Goal: Task Accomplishment & Management: Complete application form

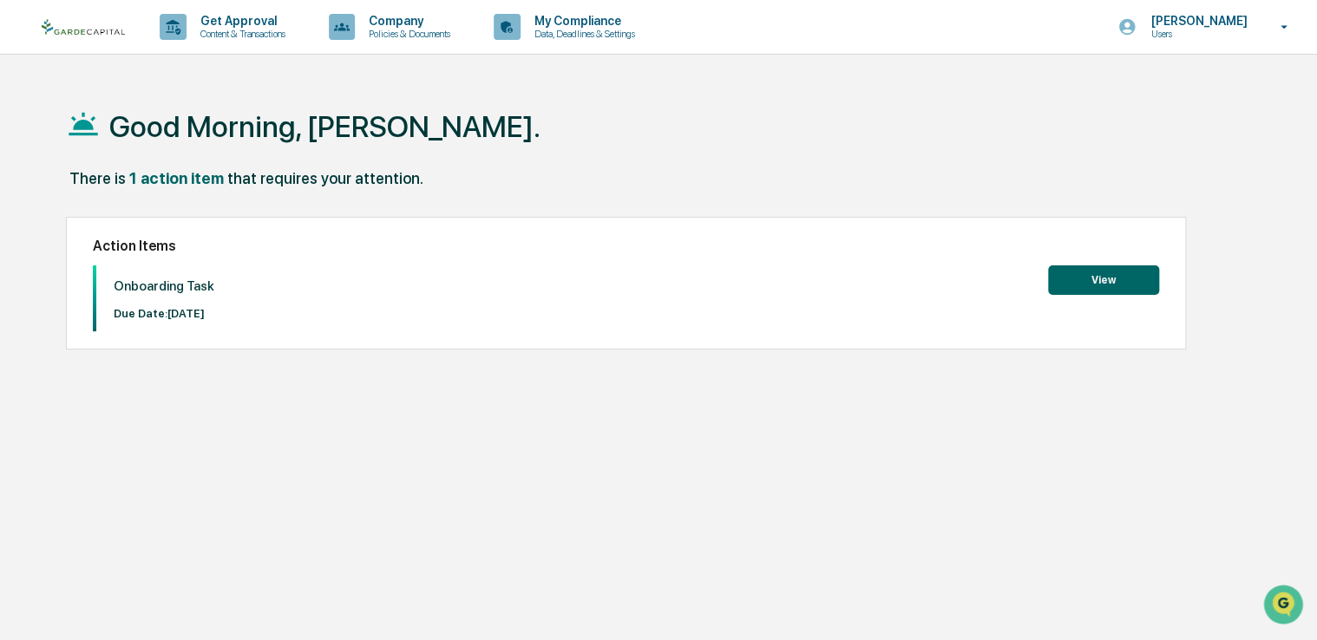
click at [1100, 279] on button "View" at bounding box center [1103, 281] width 111 height 30
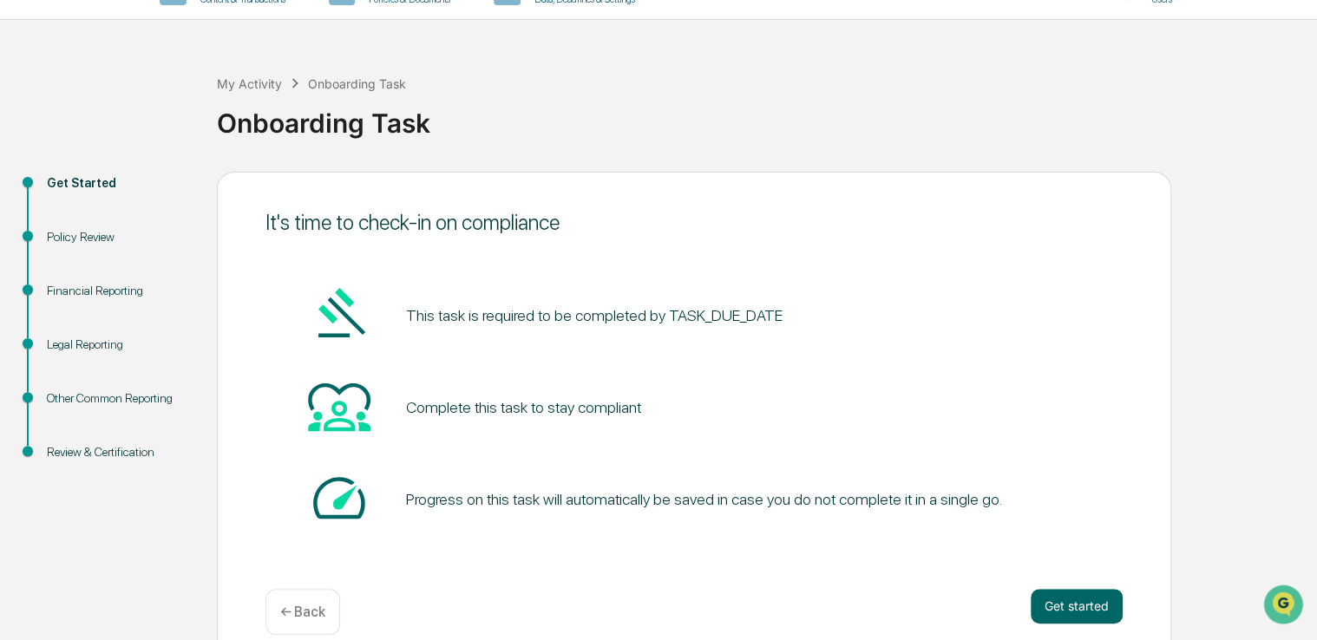
scroll to position [57, 0]
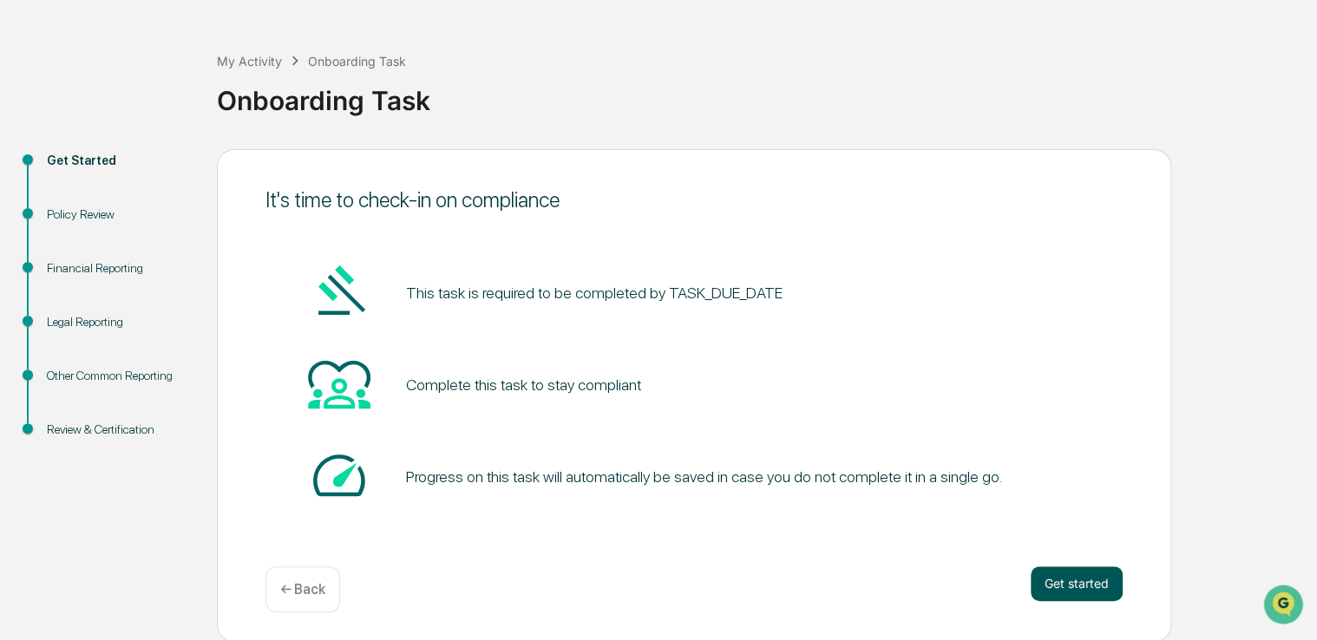
click at [1085, 581] on button "Get started" at bounding box center [1077, 584] width 92 height 35
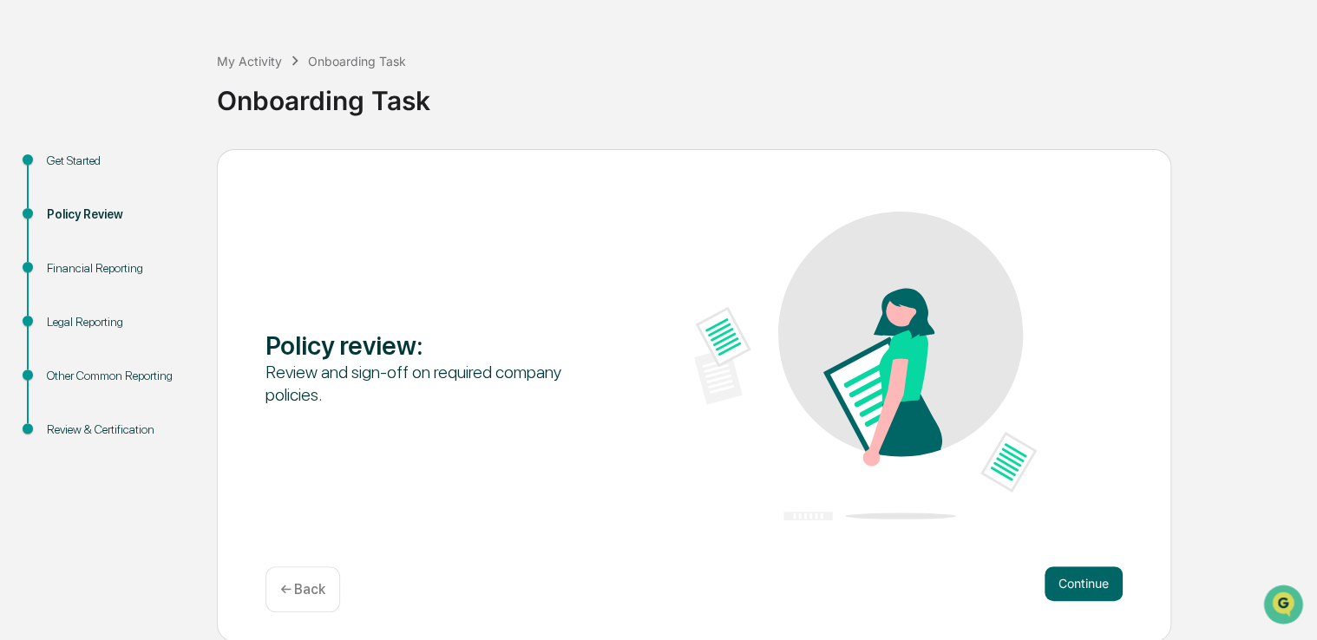
click at [1085, 581] on button "Continue" at bounding box center [1084, 584] width 78 height 35
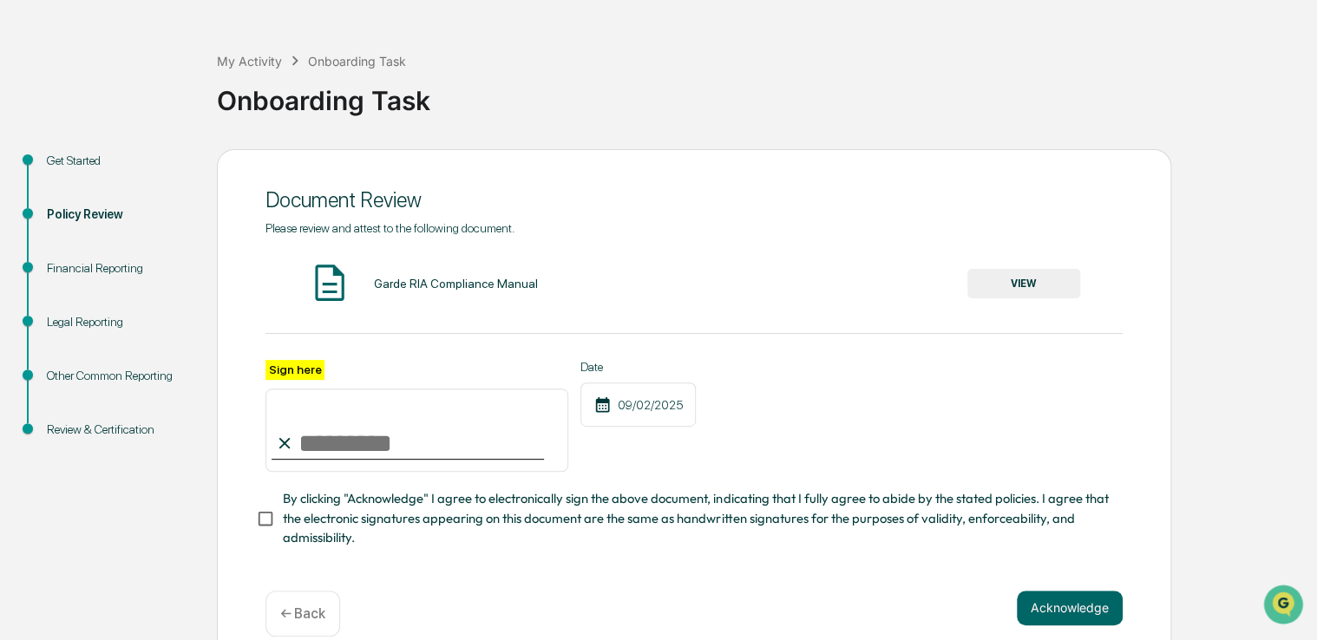
click at [306, 441] on input "Sign here" at bounding box center [417, 430] width 303 height 83
type input "**********"
click at [1007, 281] on button "VIEW" at bounding box center [1024, 284] width 113 height 30
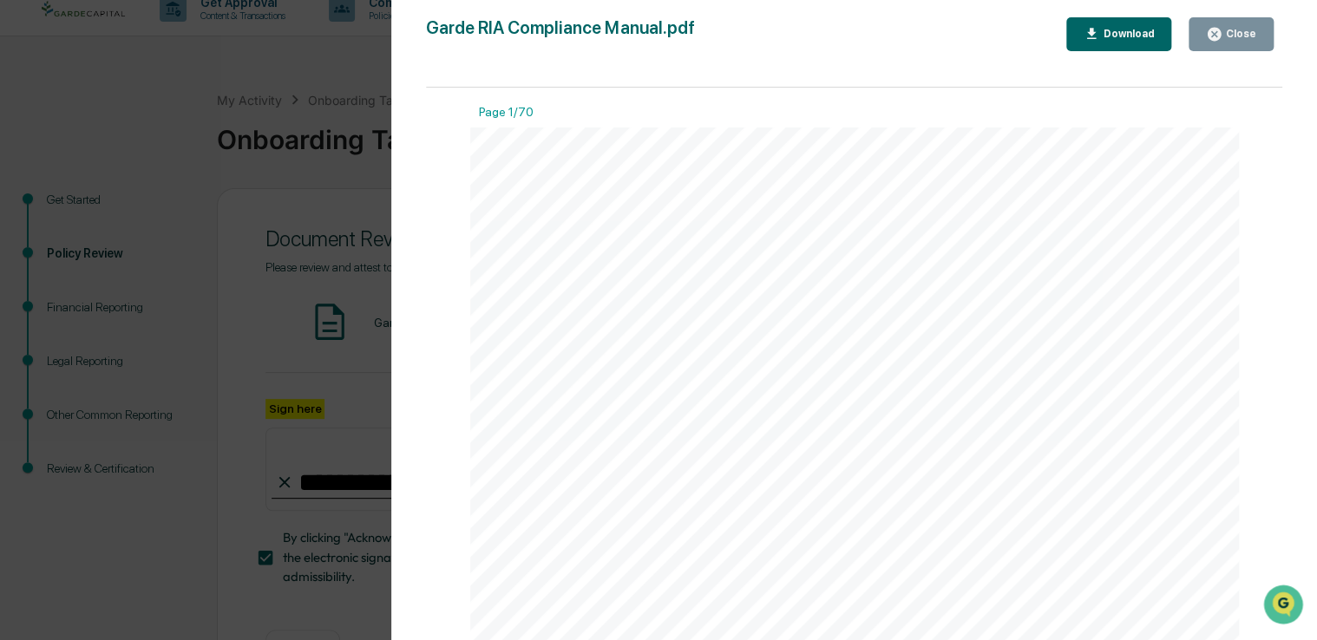
scroll to position [35, 0]
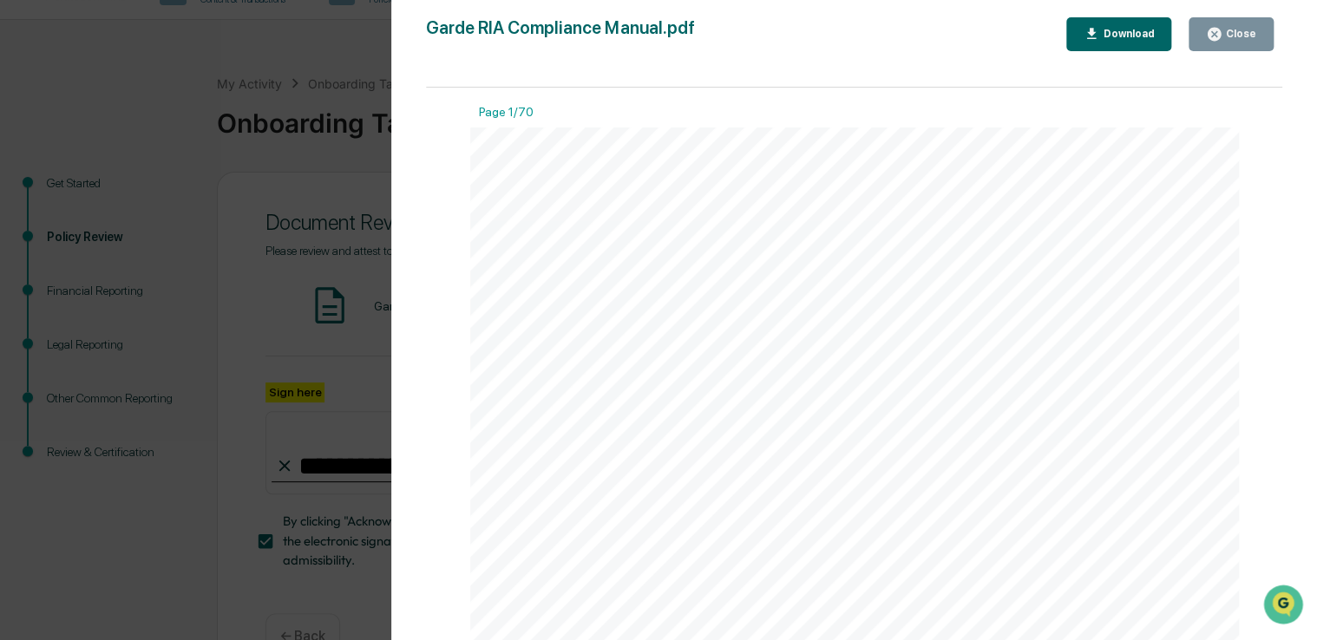
click at [1130, 33] on div "Download" at bounding box center [1127, 34] width 55 height 12
click at [177, 465] on div "Version History [DATE] 07:24 PM [PERSON_NAME] Garde RIA Compliance Manual.pdf C…" at bounding box center [658, 320] width 1317 height 640
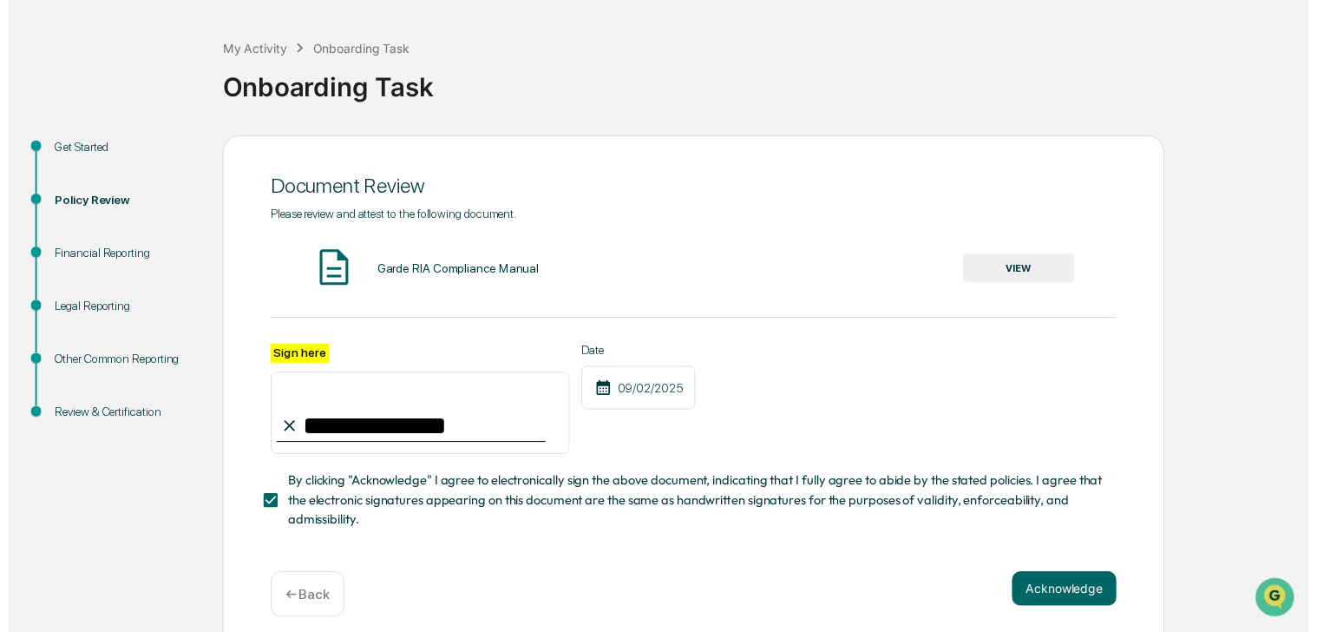
scroll to position [89, 0]
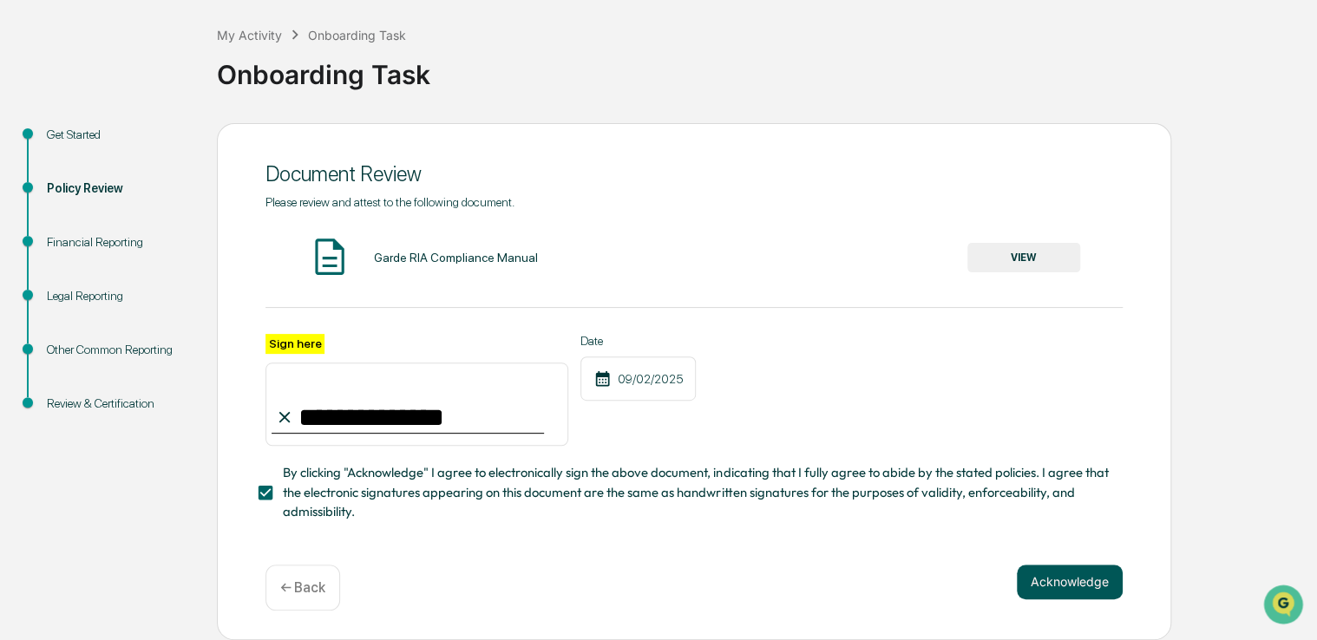
click at [1072, 581] on button "Acknowledge" at bounding box center [1070, 582] width 106 height 35
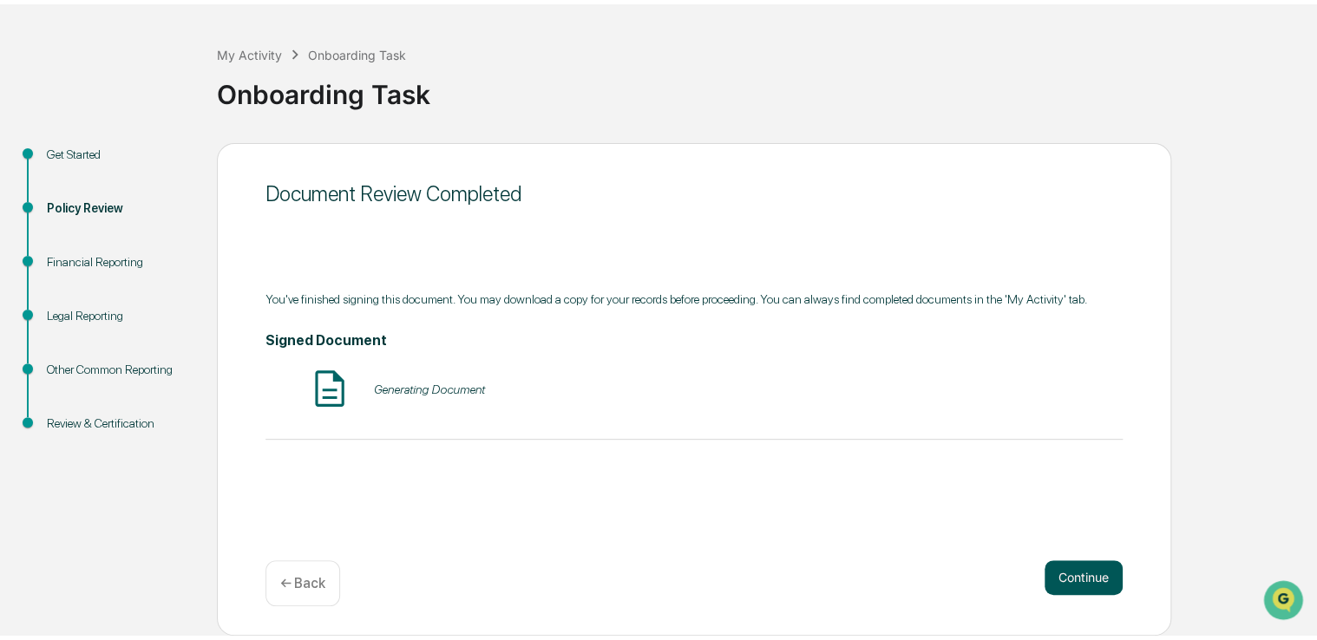
scroll to position [57, 0]
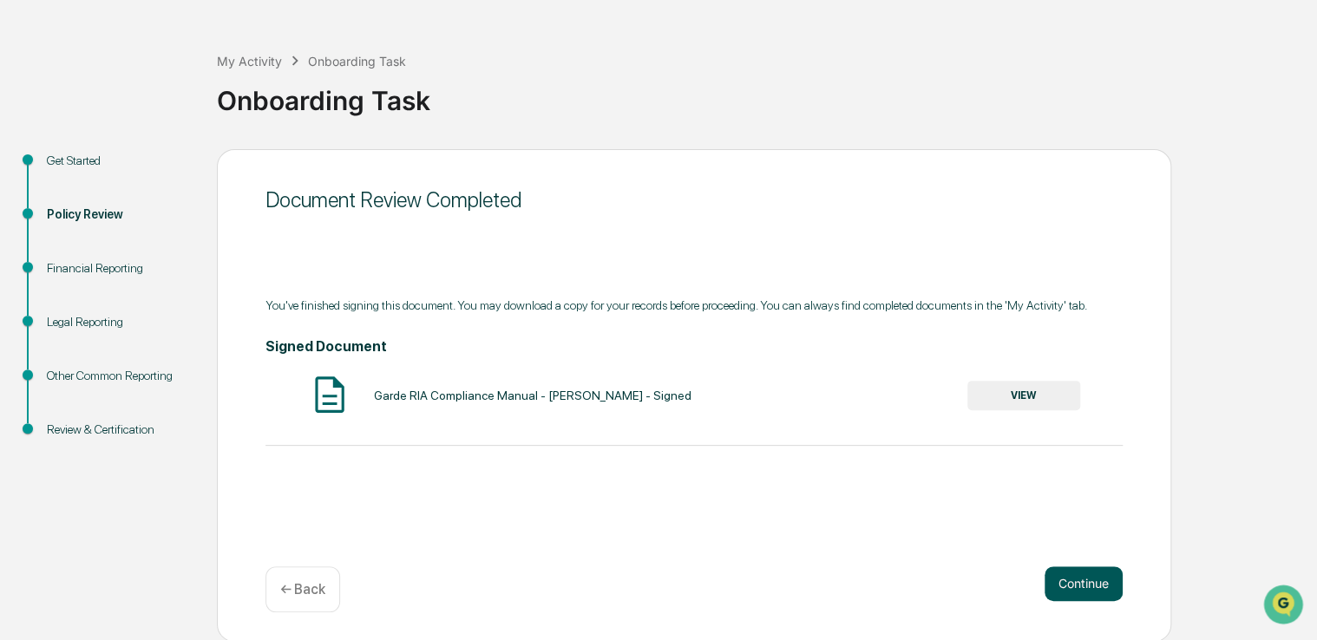
click at [1072, 581] on button "Continue" at bounding box center [1084, 584] width 78 height 35
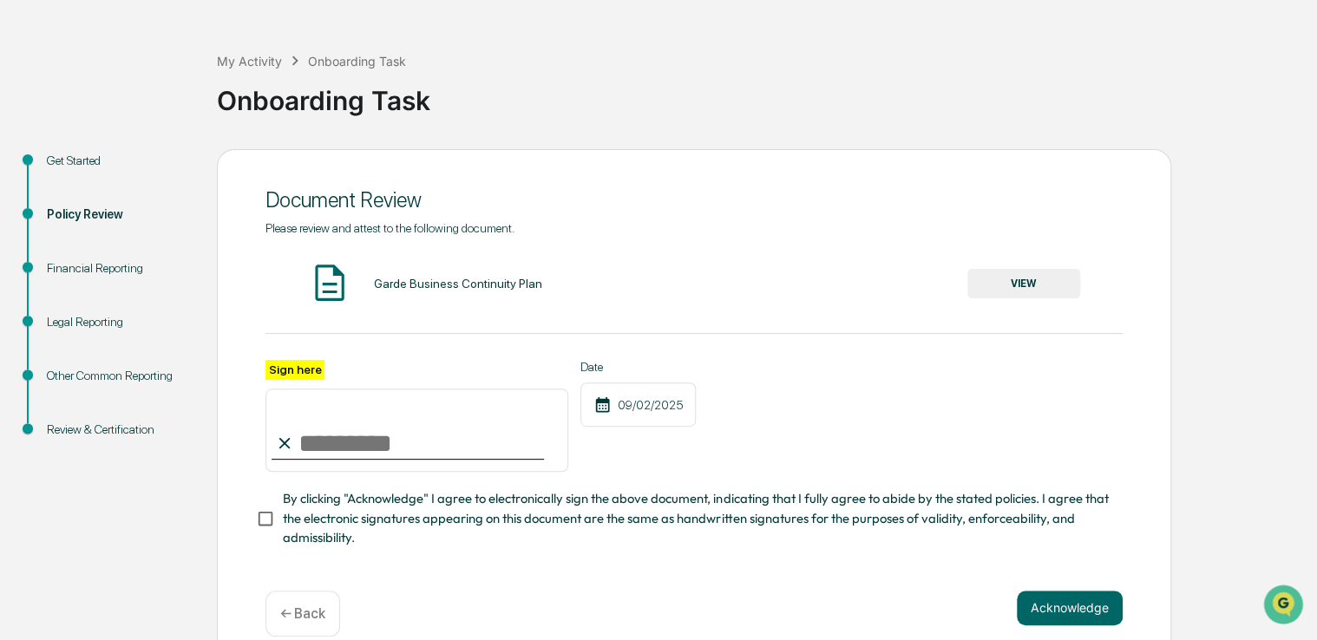
click at [1027, 283] on button "VIEW" at bounding box center [1024, 284] width 113 height 30
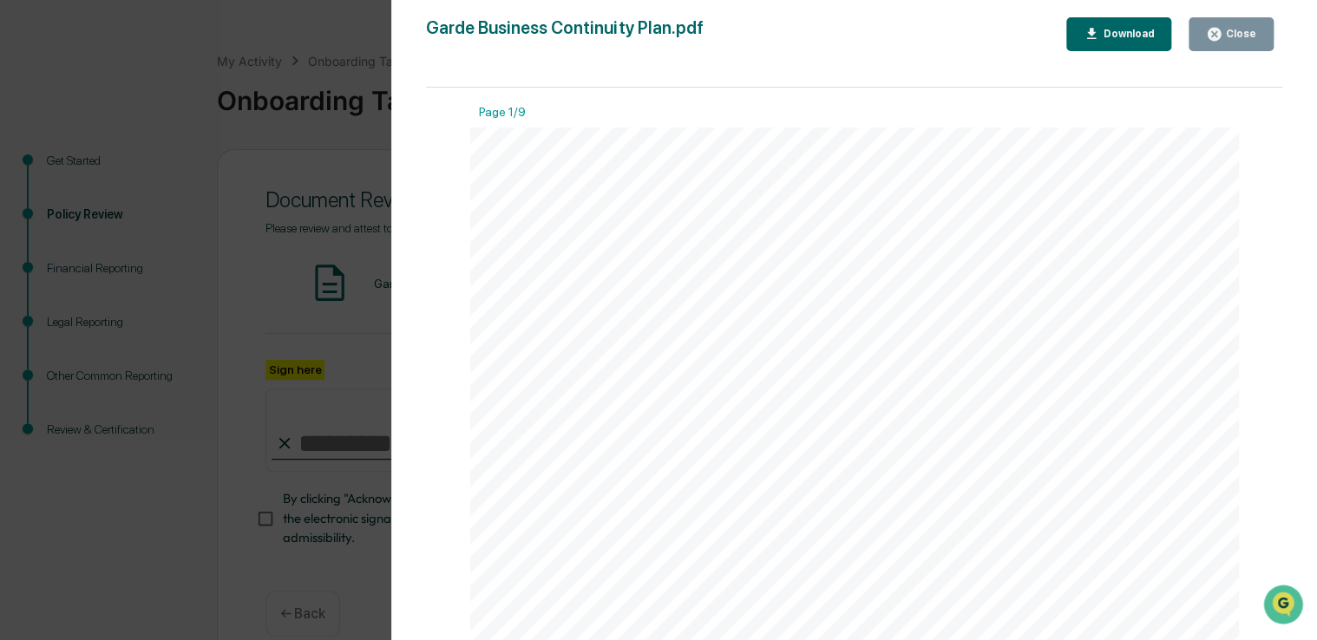
click at [1124, 30] on div "Download" at bounding box center [1127, 34] width 55 height 12
click at [190, 238] on div "Version History [DATE] 07:24 PM [PERSON_NAME] Garde Business Continuity Plan.pd…" at bounding box center [658, 320] width 1317 height 640
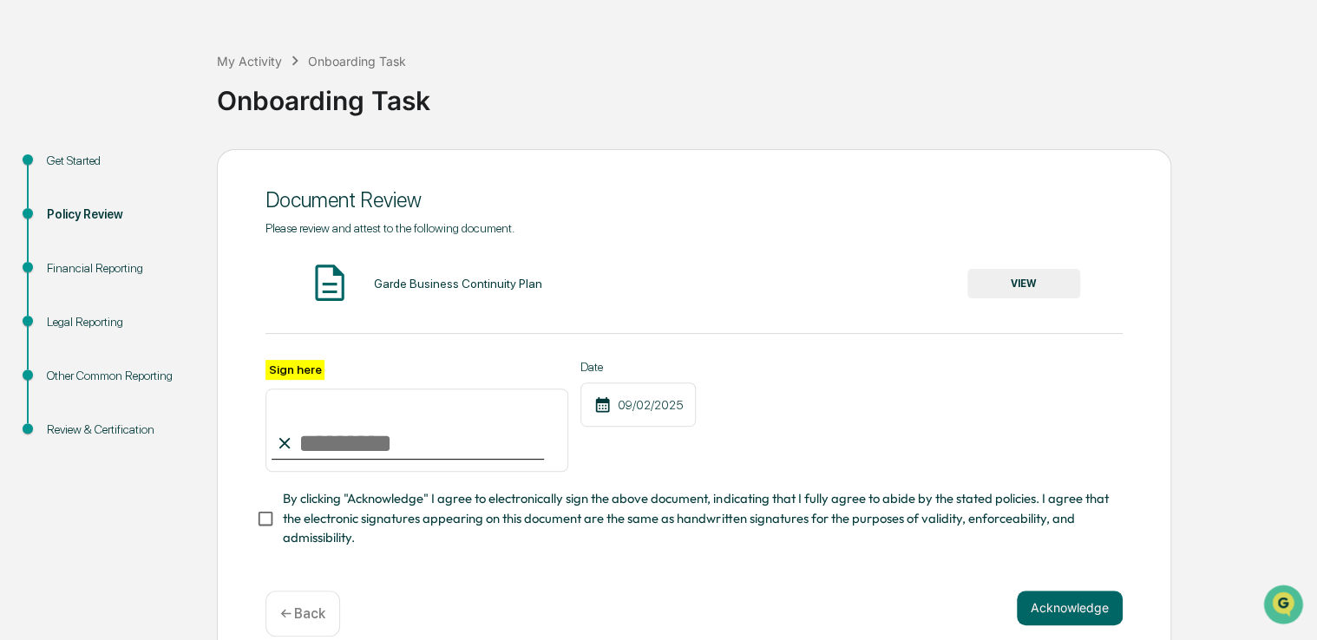
click at [328, 446] on input "Sign here" at bounding box center [417, 430] width 303 height 83
type input "**********"
click at [1073, 613] on button "Acknowledge" at bounding box center [1070, 608] width 106 height 35
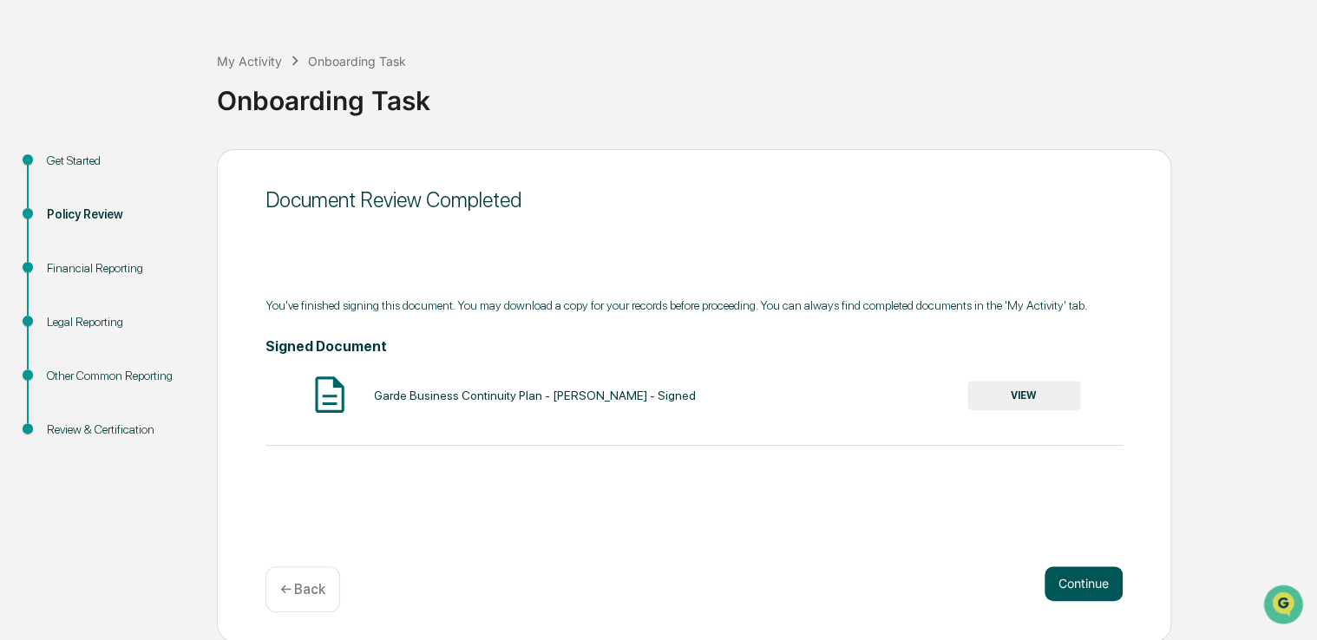
click at [1072, 581] on button "Continue" at bounding box center [1084, 584] width 78 height 35
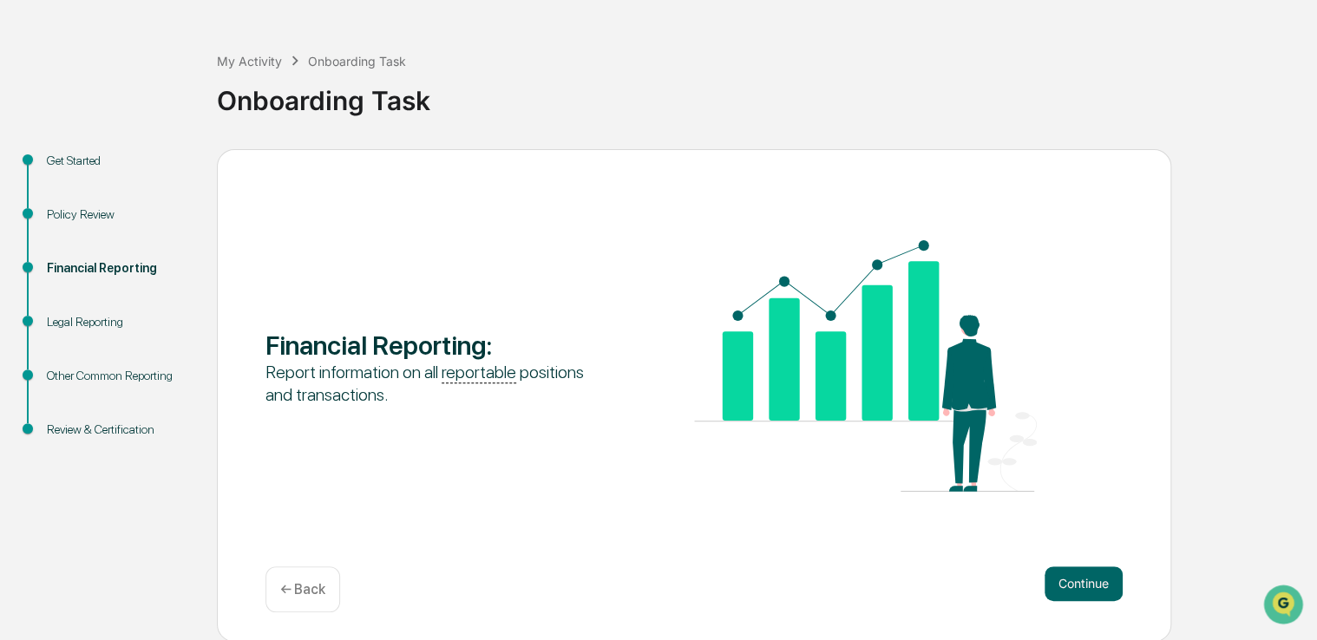
click at [1072, 581] on button "Continue" at bounding box center [1084, 584] width 78 height 35
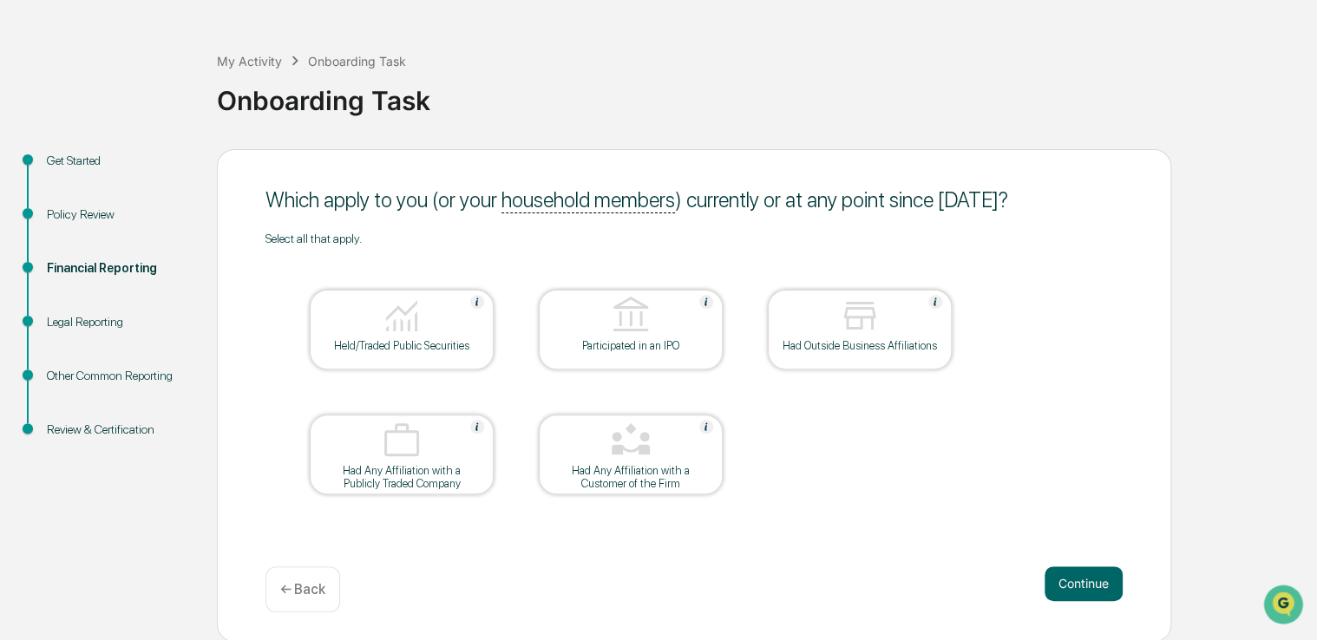
click at [392, 332] on img at bounding box center [402, 316] width 42 height 42
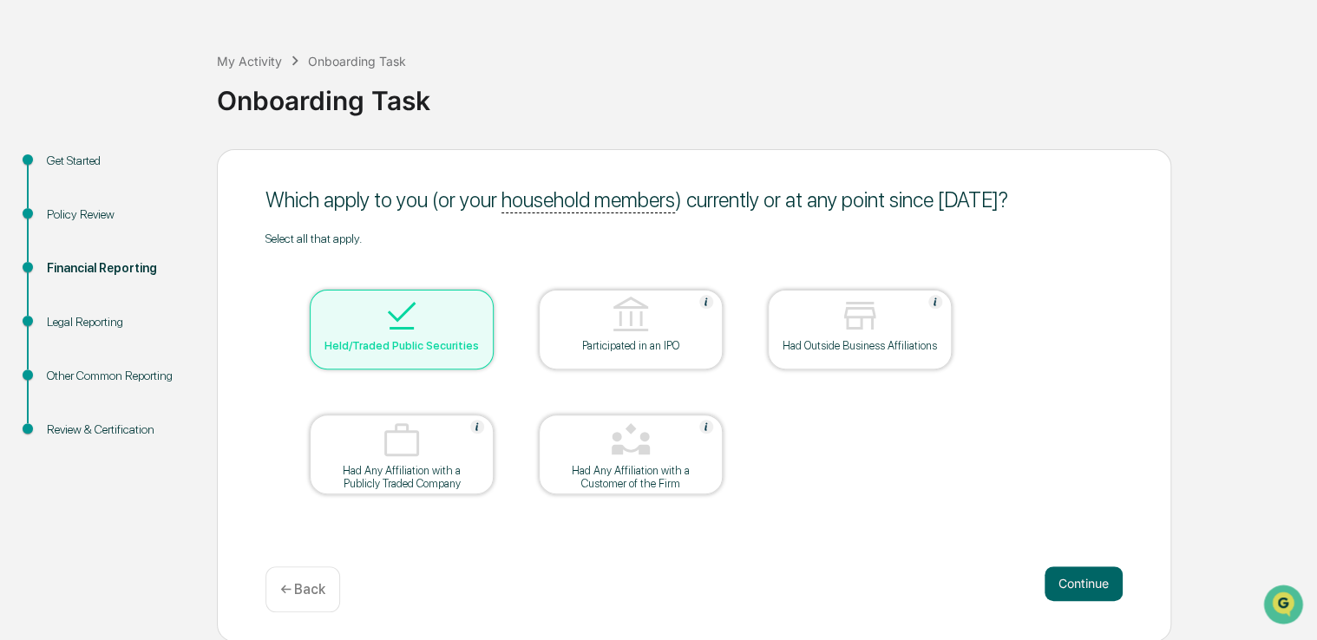
click at [853, 314] on img at bounding box center [860, 316] width 42 height 42
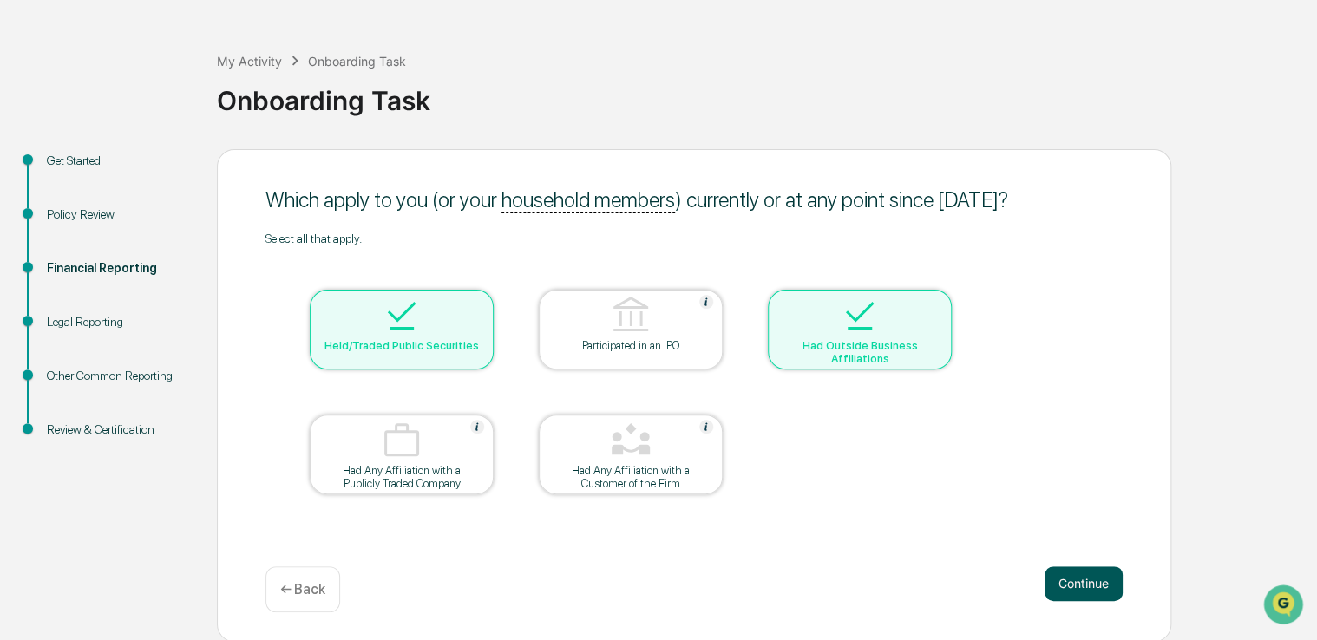
click at [1085, 581] on button "Continue" at bounding box center [1084, 584] width 78 height 35
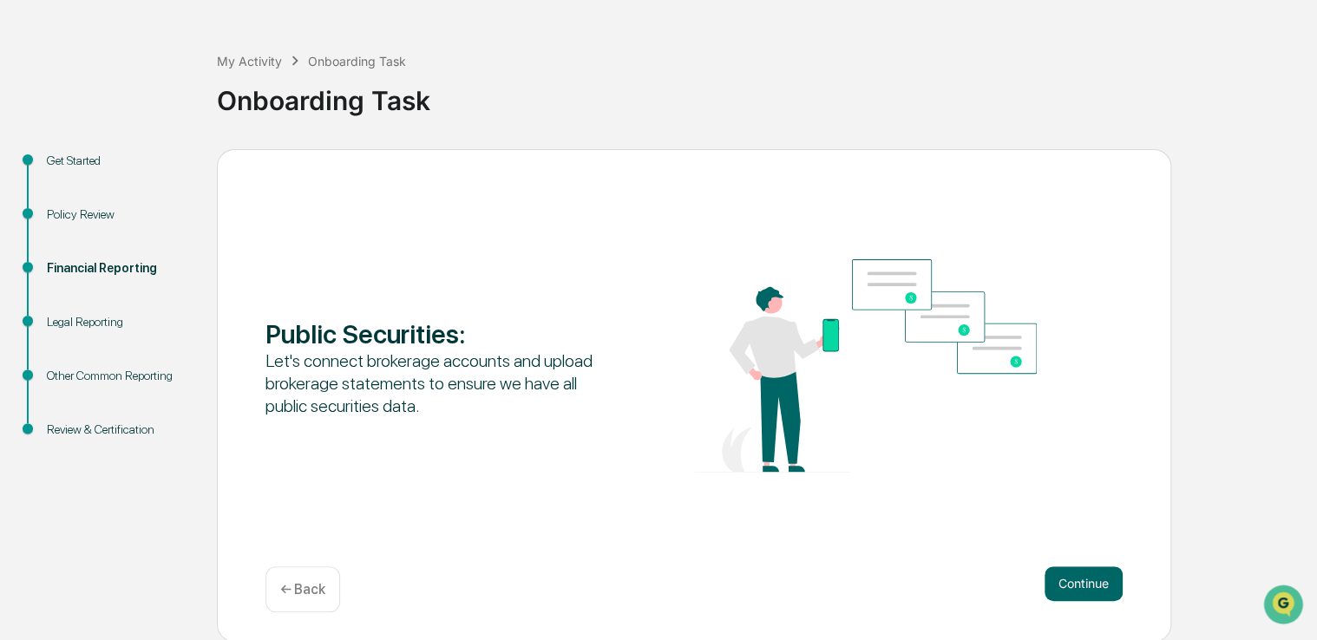
click at [1085, 581] on button "Continue" at bounding box center [1084, 584] width 78 height 35
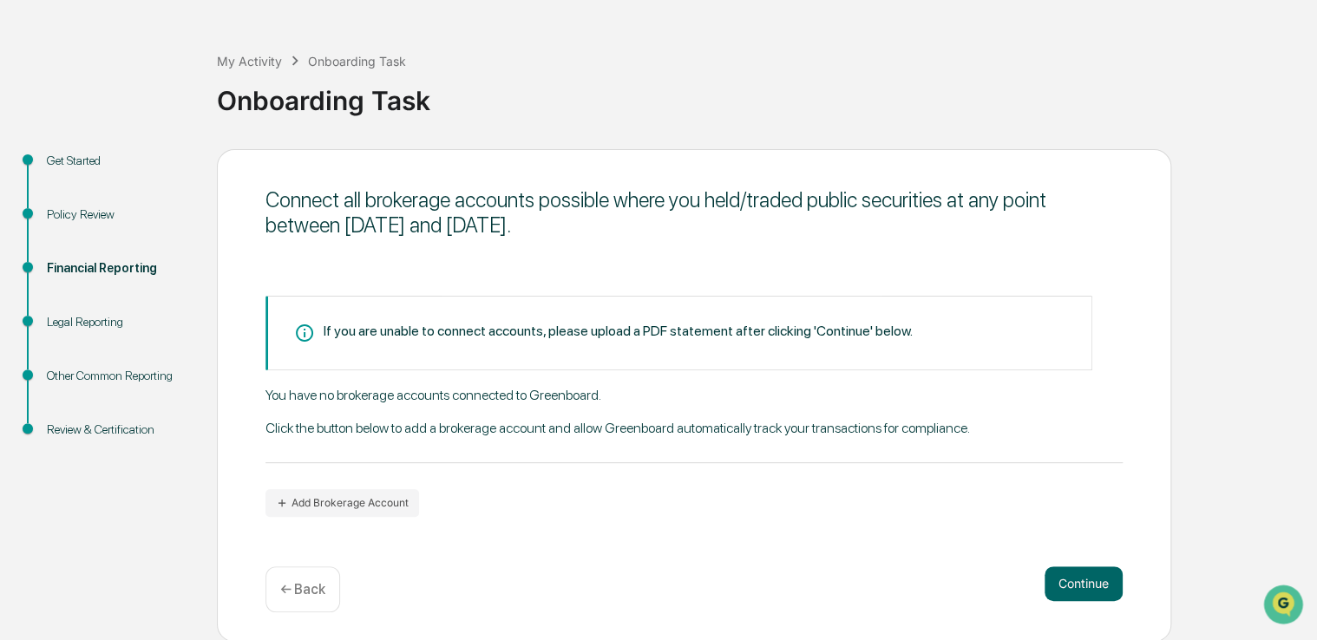
click at [1085, 581] on button "Continue" at bounding box center [1084, 584] width 78 height 35
